Goal: Information Seeking & Learning: Learn about a topic

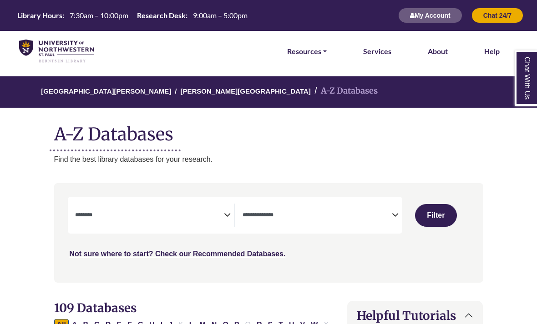
select select "Database Subject Filter"
select select "Database Types Filter"
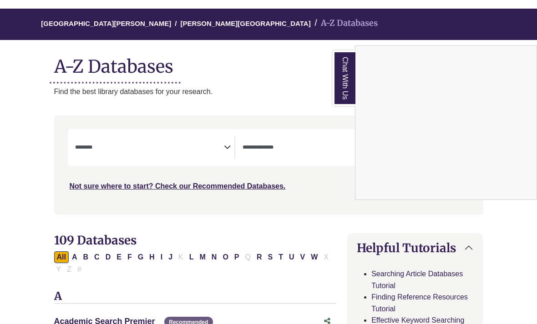
scroll to position [71, 0]
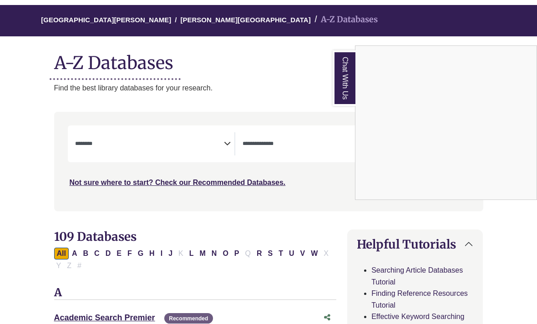
click at [223, 136] on div "Chat With Us" at bounding box center [268, 162] width 537 height 324
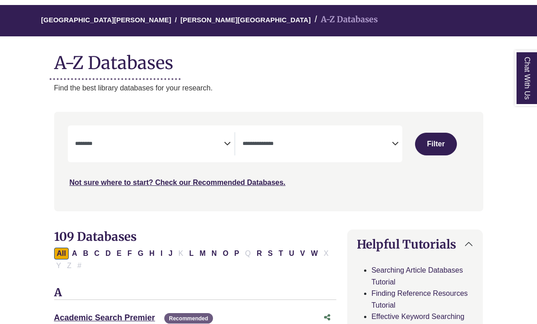
click at [227, 146] on icon "Search filters" at bounding box center [227, 143] width 7 height 14
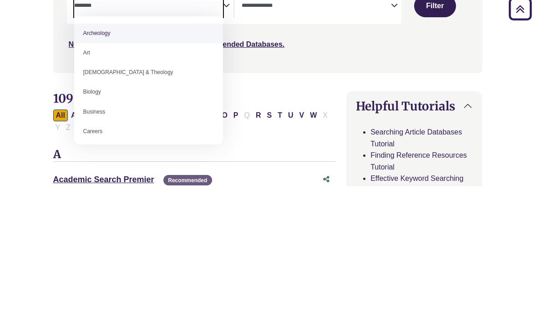
scroll to position [0, 0]
select select "*****"
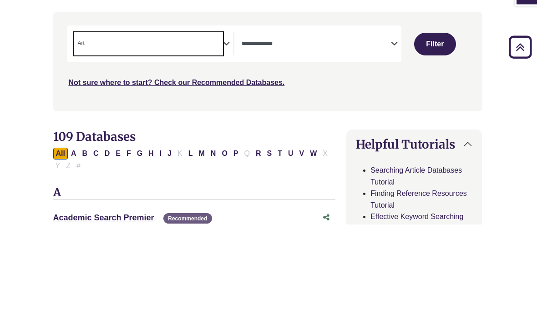
click at [149, 132] on span "× Art" at bounding box center [148, 143] width 149 height 23
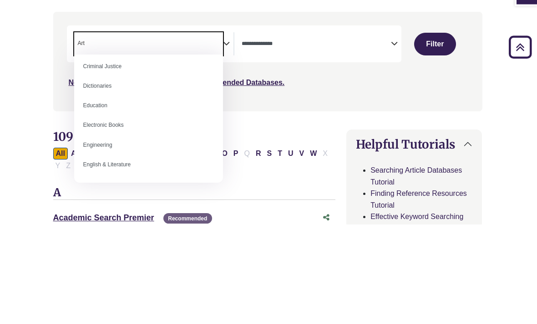
scroll to position [226, 0]
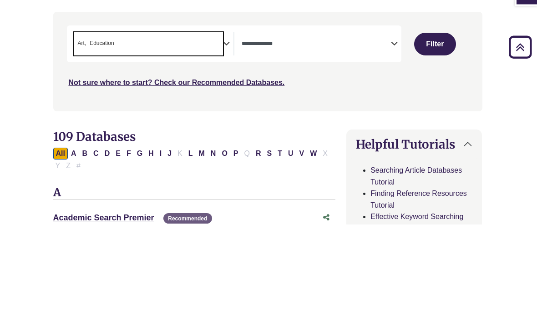
click at [180, 132] on span "× Art × Education" at bounding box center [148, 143] width 149 height 23
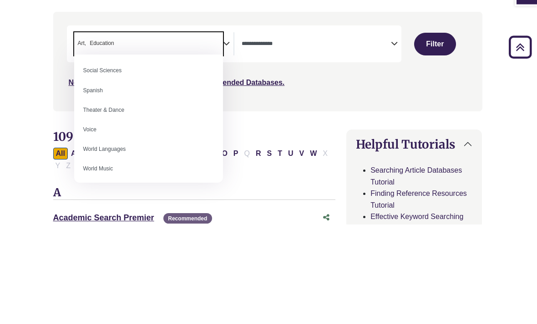
scroll to position [805, 0]
click at [279, 141] on textarea "Search" at bounding box center [316, 144] width 149 height 7
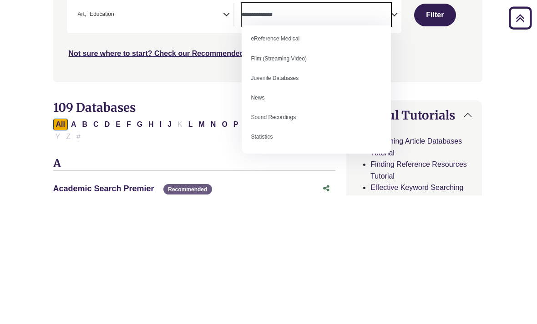
scroll to position [201, 1]
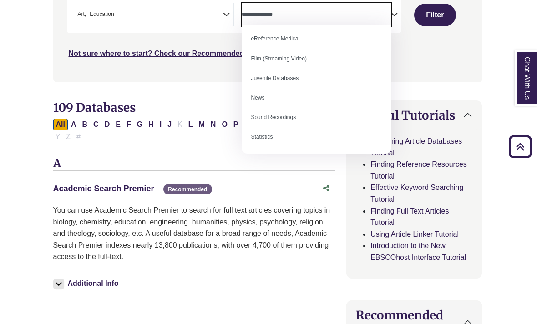
click at [250, 182] on div "Academic Search Premier This link opens in a new window Recommended" at bounding box center [185, 188] width 264 height 13
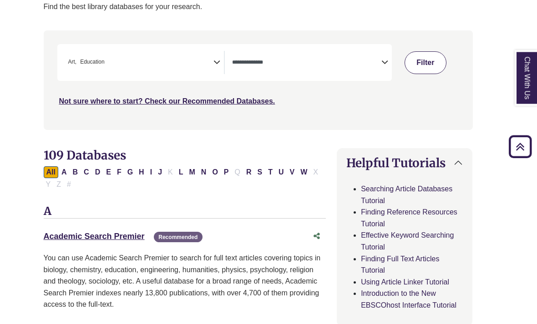
click at [430, 63] on button "Filter" at bounding box center [425, 63] width 42 height 23
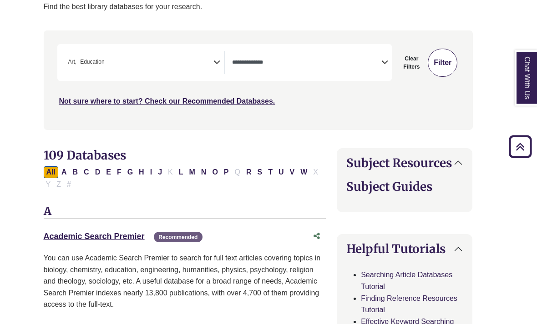
scroll to position [153, 10]
select select "Database Types Filter"
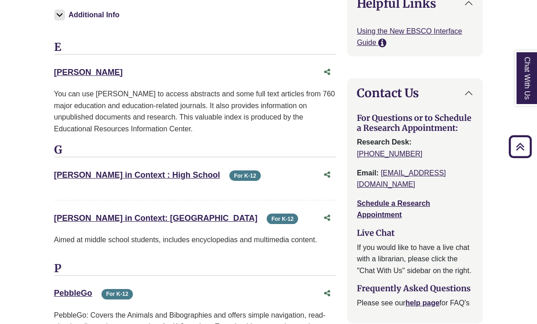
scroll to position [1172, 0]
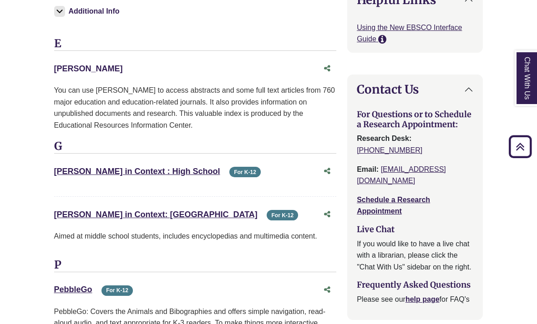
click at [67, 64] on link "ERIC This link opens in a new window" at bounding box center [88, 68] width 69 height 9
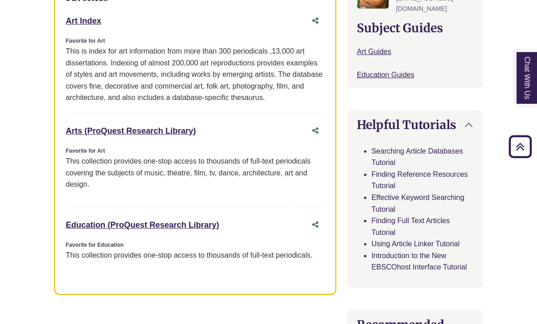
scroll to position [387, 0]
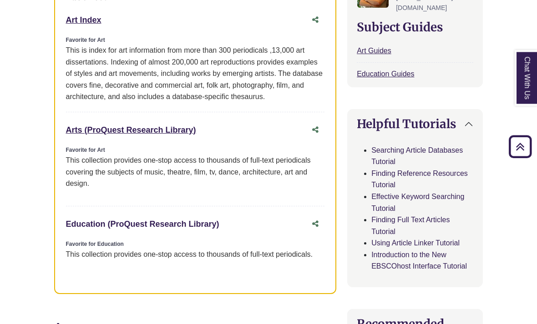
click at [151, 221] on link "Education (ProQuest Research Library) This link opens in a new window" at bounding box center [142, 224] width 153 height 9
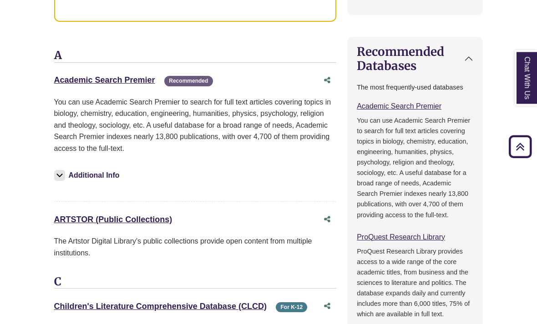
scroll to position [660, 0]
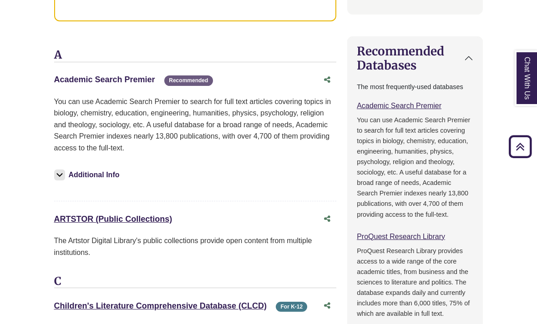
click at [141, 75] on link "Academic Search Premier This link opens in a new window" at bounding box center [104, 79] width 101 height 9
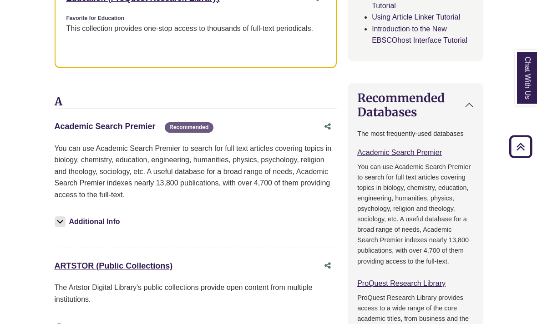
scroll to position [613, 0]
click at [137, 122] on link "Academic Search Premier This link opens in a new window" at bounding box center [104, 126] width 101 height 9
click at [131, 123] on link "Academic Search Premier This link opens in a new window" at bounding box center [104, 126] width 101 height 9
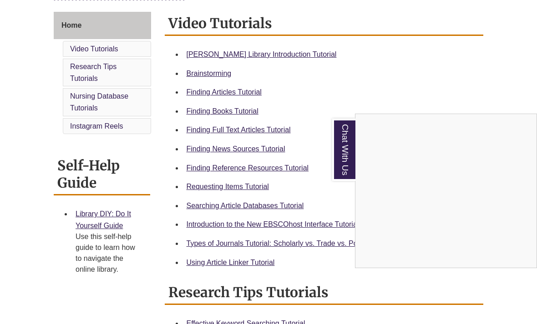
scroll to position [259, 0]
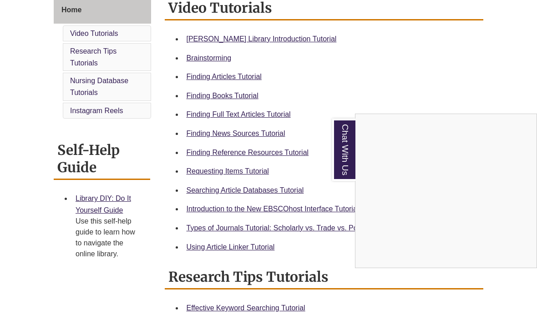
click at [250, 245] on div "Chat With Us" at bounding box center [268, 162] width 537 height 324
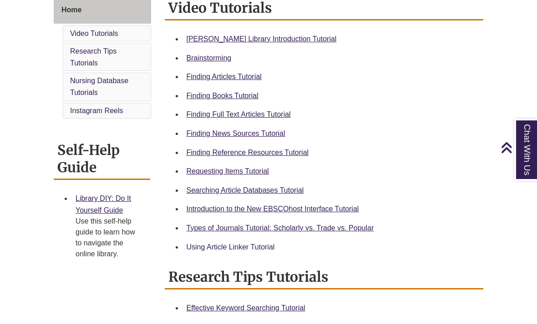
click at [249, 249] on link "Using Article Linker Tutorial" at bounding box center [230, 247] width 88 height 8
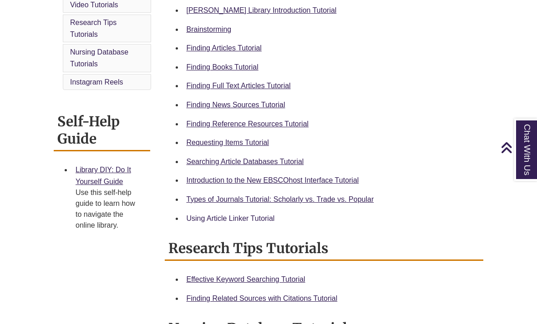
scroll to position [288, 0]
